Goal: Task Accomplishment & Management: Use online tool/utility

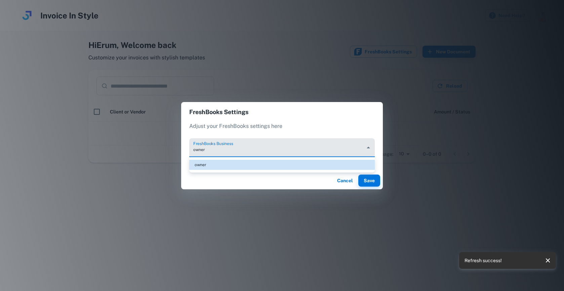
click at [281, 154] on body "Invoice In Style Need Help? Hi Erum , Welcome back Customize your invoices with…" at bounding box center [282, 145] width 564 height 291
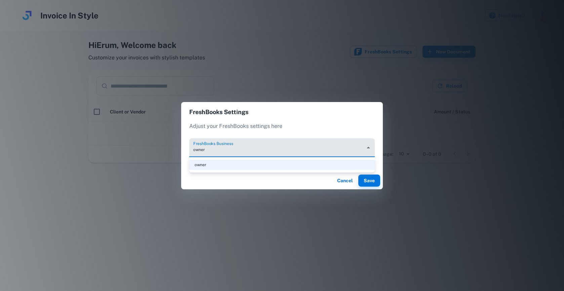
click at [276, 164] on li "owner" at bounding box center [282, 165] width 186 height 10
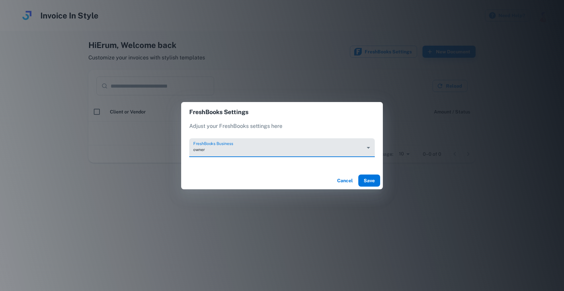
click at [369, 179] on button "Save" at bounding box center [369, 181] width 22 height 12
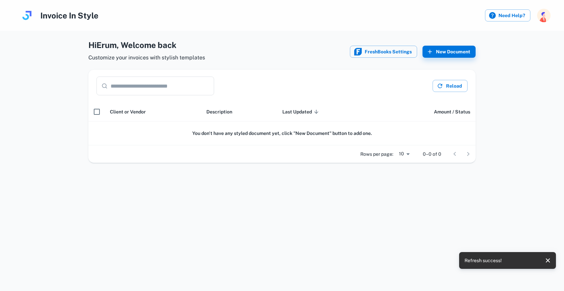
click at [168, 81] on input "text" at bounding box center [163, 86] width 104 height 19
click at [441, 44] on div "Hi Erum , Welcome back Customize your invoices with stylish templates FreshBook…" at bounding box center [281, 52] width 387 height 26
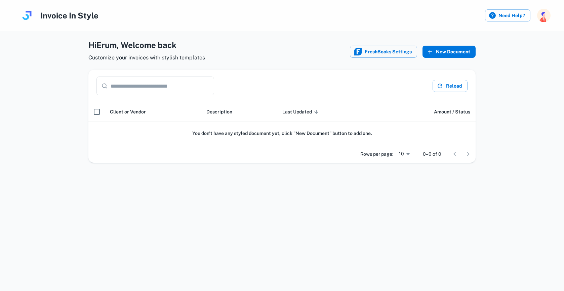
click at [440, 47] on button "New Document" at bounding box center [448, 52] width 53 height 12
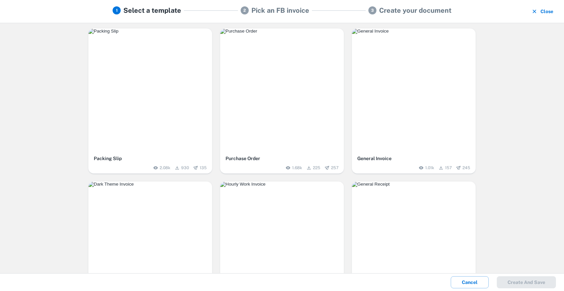
click at [270, 34] on img "button" at bounding box center [282, 31] width 124 height 5
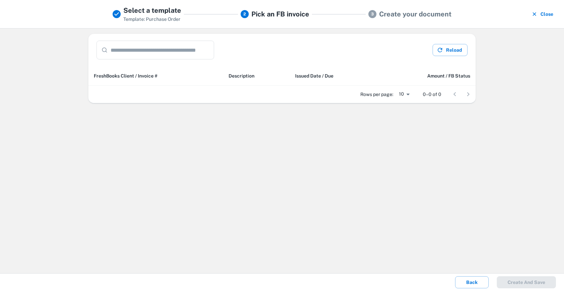
click at [130, 86] on div "Rows per page: 10 ** 0–0 of 0" at bounding box center [281, 94] width 387 height 17
click at [455, 51] on button "Reload" at bounding box center [450, 50] width 35 height 12
click at [550, 13] on button "Close" at bounding box center [543, 13] width 26 height 17
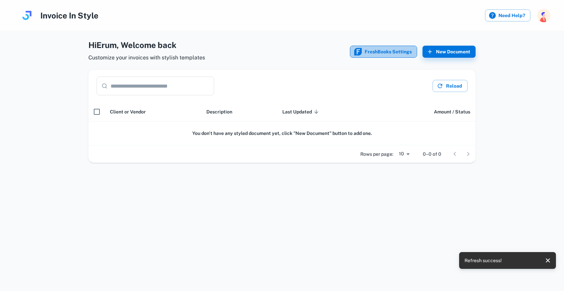
click at [368, 56] on button "FreshBooks Settings" at bounding box center [383, 52] width 67 height 12
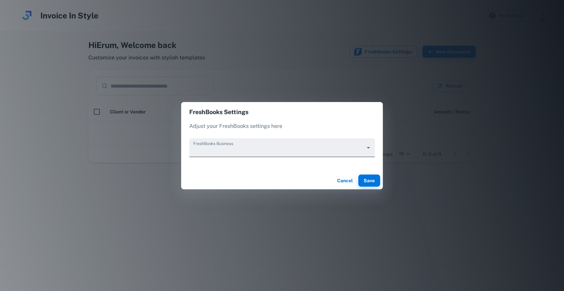
click at [206, 153] on body "Invoice In Style Need Help? Hi Erum , Welcome back Customize your invoices with…" at bounding box center [282, 145] width 564 height 291
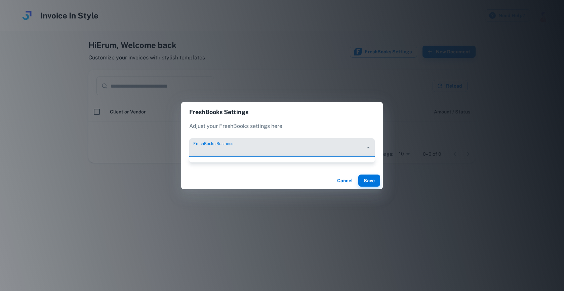
click at [287, 142] on div at bounding box center [282, 145] width 564 height 291
click at [287, 142] on body "Invoice In Style Need Help? Hi Erum , Welcome back Customize your invoices with…" at bounding box center [282, 145] width 564 height 291
click at [343, 181] on div at bounding box center [282, 145] width 564 height 291
click at [351, 180] on button "Cancel" at bounding box center [345, 181] width 22 height 12
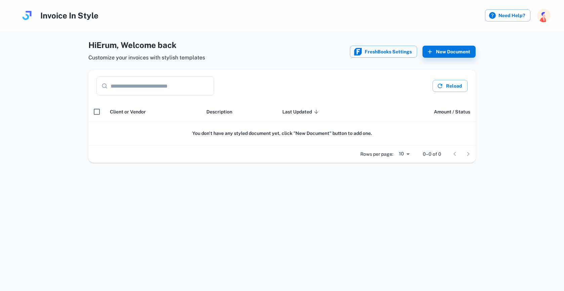
click at [29, 21] on img at bounding box center [26, 15] width 13 height 13
click at [27, 14] on img at bounding box center [26, 15] width 13 height 13
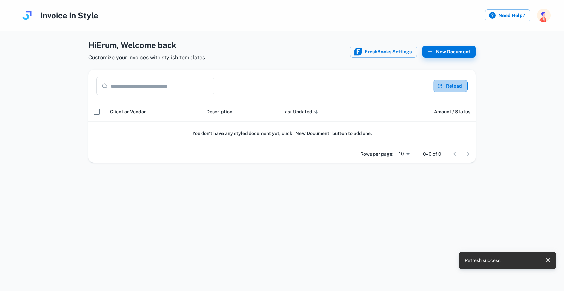
click at [458, 83] on button "Reload" at bounding box center [450, 86] width 35 height 12
click at [468, 153] on div at bounding box center [461, 154] width 27 height 13
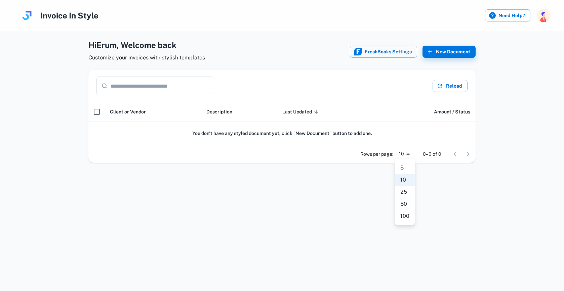
click at [410, 152] on body "Invoice In Style Need Help? Hi Erum , Welcome back Customize your invoices with…" at bounding box center [282, 145] width 564 height 291
click at [373, 174] on div at bounding box center [282, 145] width 564 height 291
click at [166, 98] on div "​ ​ Reload" at bounding box center [281, 86] width 387 height 32
click at [166, 86] on input "text" at bounding box center [163, 86] width 104 height 19
click at [395, 52] on button "FreshBooks Settings" at bounding box center [383, 52] width 67 height 12
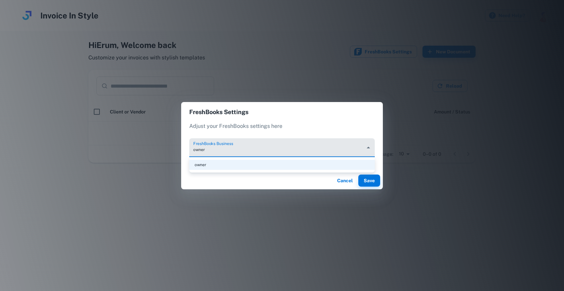
click at [259, 147] on body "Invoice In Style Need Help? Hi Erum , Welcome back Customize your invoices with…" at bounding box center [282, 145] width 564 height 291
click at [259, 147] on div at bounding box center [282, 145] width 564 height 291
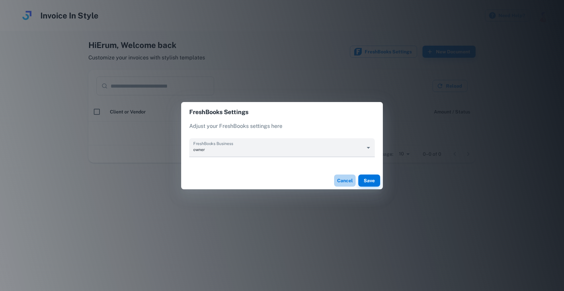
click at [343, 185] on button "Cancel" at bounding box center [345, 181] width 22 height 12
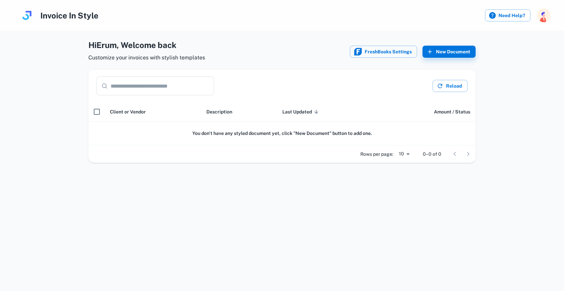
click at [535, 17] on div "Need Help?" at bounding box center [518, 15] width 66 height 13
click at [540, 18] on img "button" at bounding box center [543, 15] width 13 height 13
click at [500, 59] on li "Logout" at bounding box center [519, 57] width 62 height 11
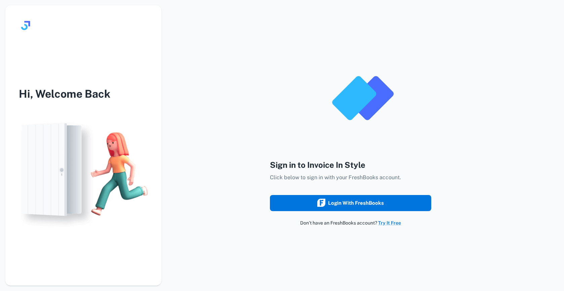
click at [362, 208] on button "Login with FreshBooks" at bounding box center [350, 203] width 161 height 16
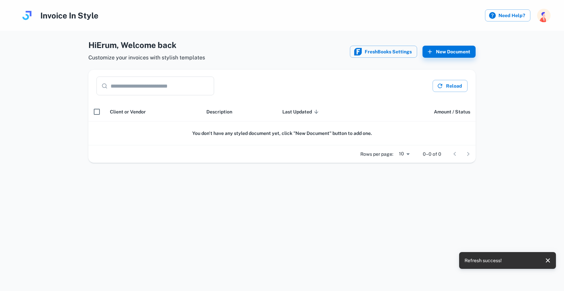
click at [28, 15] on img at bounding box center [26, 15] width 13 height 13
click at [59, 15] on h4 "Invoice In Style" at bounding box center [69, 15] width 58 height 12
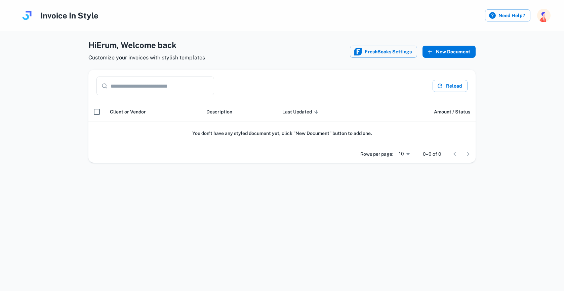
click at [456, 50] on button "New Document" at bounding box center [448, 52] width 53 height 12
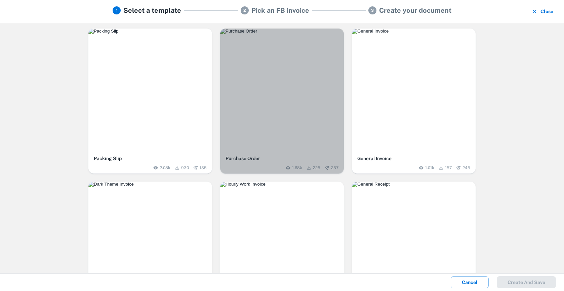
click at [253, 159] on h6 "Purchase Order" at bounding box center [282, 158] width 113 height 7
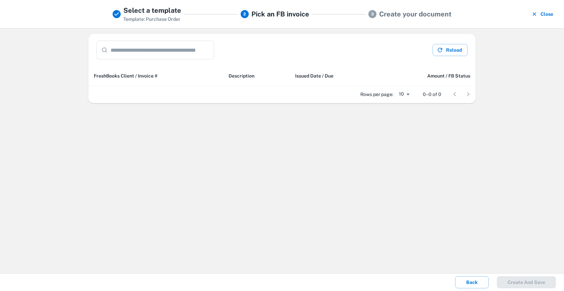
click at [283, 60] on div "​ ​ Reload" at bounding box center [281, 50] width 387 height 32
click at [182, 54] on input "text" at bounding box center [163, 50] width 104 height 19
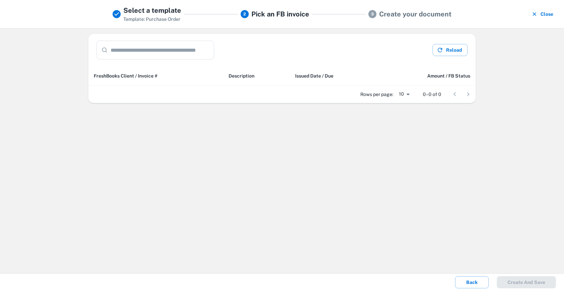
click at [154, 69] on th "FreshBooks Client / Invoice #" at bounding box center [155, 75] width 135 height 19
click at [152, 71] on th "FreshBooks Client / Invoice #" at bounding box center [155, 75] width 135 height 19
click at [457, 54] on button "Reload" at bounding box center [450, 50] width 35 height 12
